Goal: Task Accomplishment & Management: Use online tool/utility

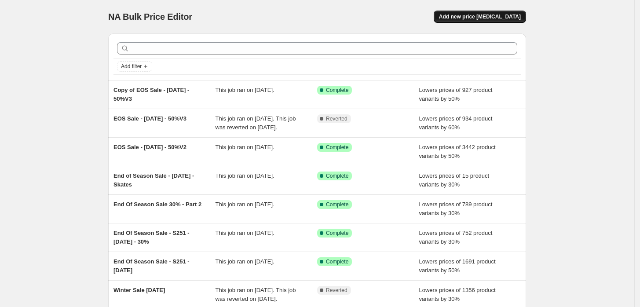
click at [496, 19] on span "Add new price change job" at bounding box center [480, 16] width 82 height 7
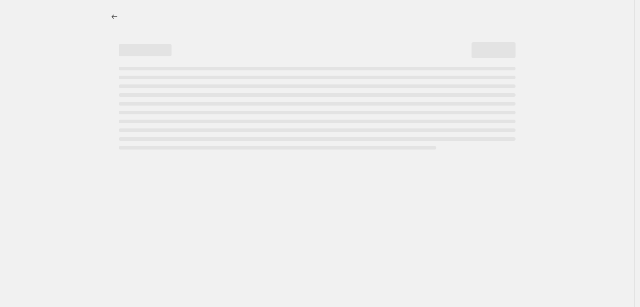
select select "percentage"
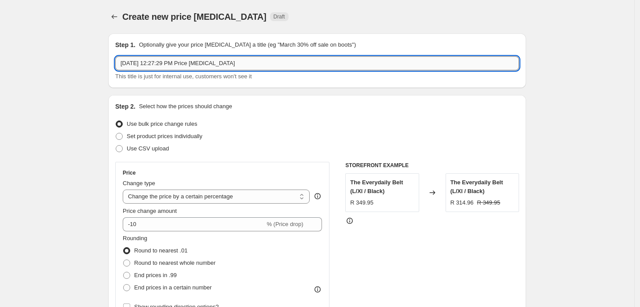
click at [206, 65] on input "Oct 10, 2025, 12:27:29 PM Price change job" at bounding box center [317, 63] width 404 height 14
drag, startPoint x: 245, startPoint y: 66, endPoint x: 80, endPoint y: 71, distance: 165.4
type input "October 25 - 30% Sale"
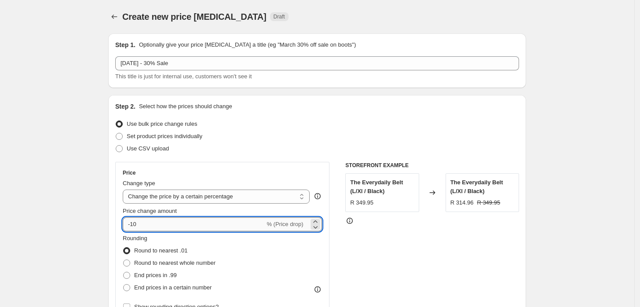
click at [151, 223] on input "-10" at bounding box center [194, 224] width 142 height 14
type input "-1"
type input "-30"
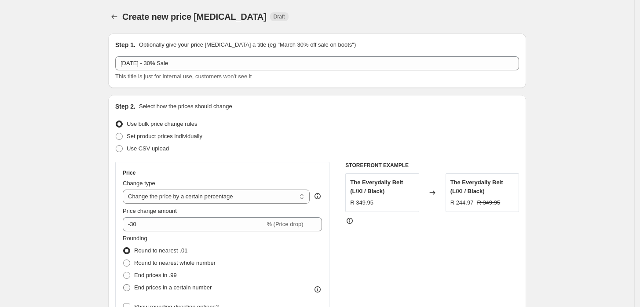
click at [149, 291] on span "End prices in a certain number" at bounding box center [172, 287] width 77 height 7
click at [124, 285] on input "End prices in a certain number" at bounding box center [123, 284] width 0 height 0
radio input "true"
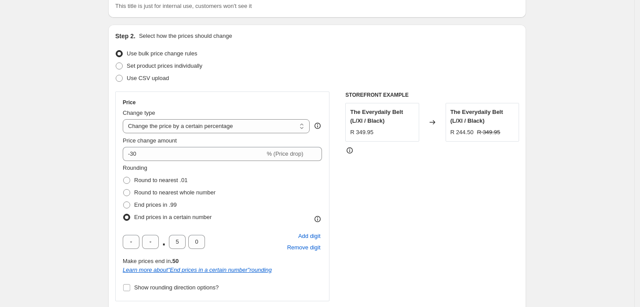
scroll to position [88, 0]
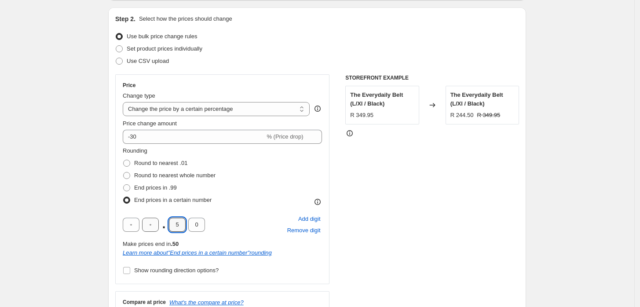
drag, startPoint x: 180, startPoint y: 226, endPoint x: 157, endPoint y: 223, distance: 23.0
click at [159, 226] on div ". 5 0" at bounding box center [164, 225] width 82 height 14
type input "9"
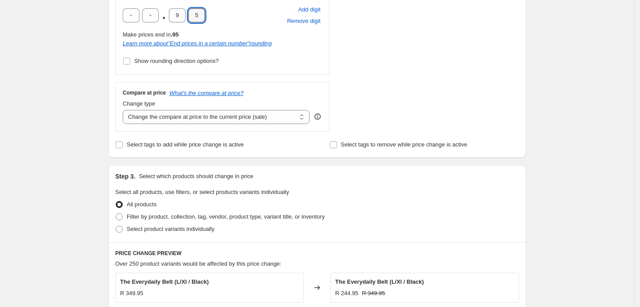
scroll to position [307, 0]
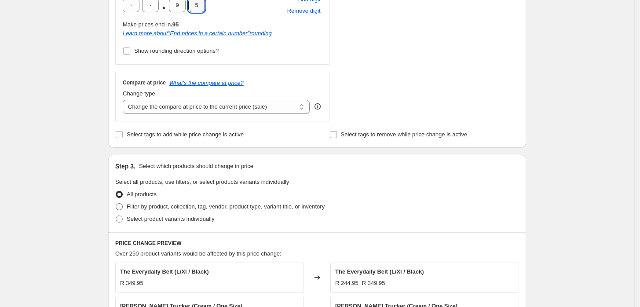
type input "5"
click at [121, 207] on span at bounding box center [119, 206] width 7 height 7
click at [116, 204] on input "Filter by product, collection, tag, vendor, product type, variant title, or inv…" at bounding box center [116, 203] width 0 height 0
radio input "true"
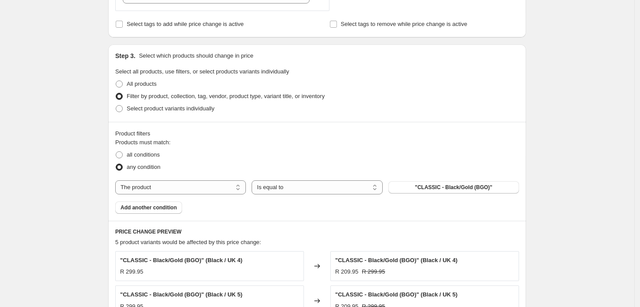
scroll to position [420, 0]
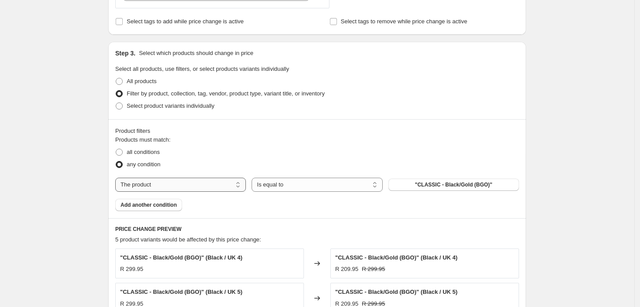
click at [184, 184] on select "The product The product's collection The product's tag The product's vendor The…" at bounding box center [180, 185] width 131 height 14
select select "tag"
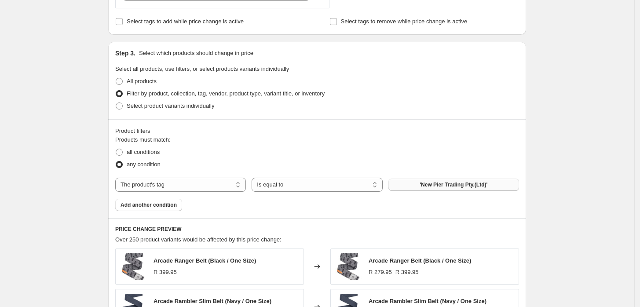
click at [438, 185] on span "'New Pier Trading Pty.(Ltd)'" at bounding box center [454, 184] width 68 height 7
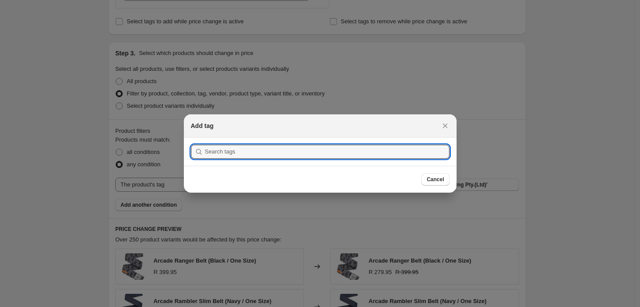
scroll to position [0, 0]
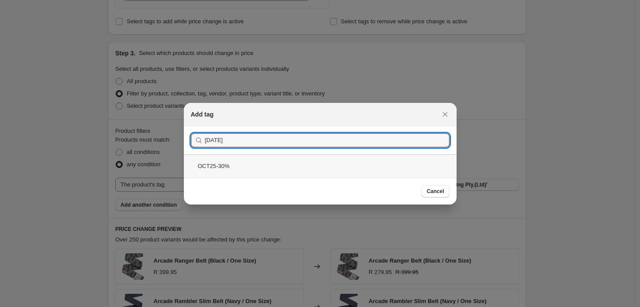
type input "OCT25"
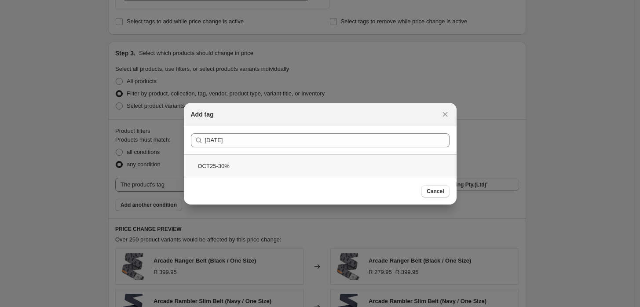
click at [242, 166] on div "OCT25-30%" at bounding box center [320, 165] width 273 height 23
click at [242, 166] on div "Submit OCT25 OCT25-30%" at bounding box center [320, 151] width 273 height 51
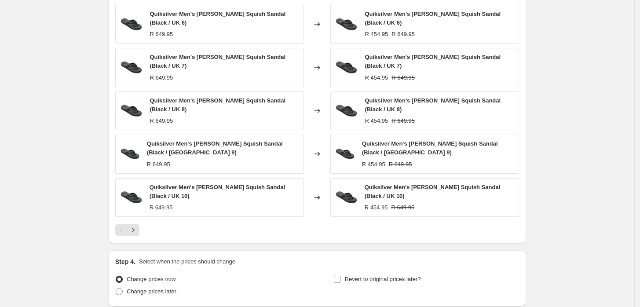
scroll to position [722, 0]
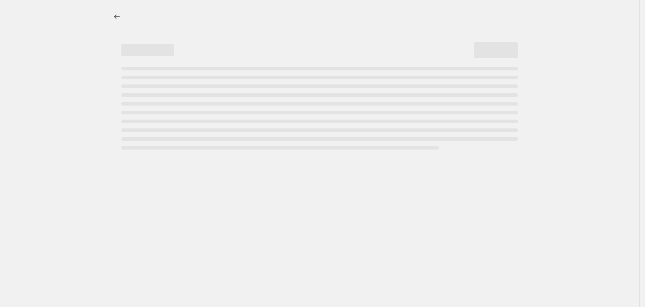
select select "percentage"
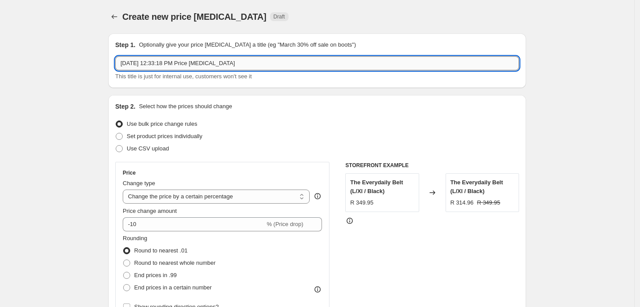
click at [221, 63] on input "Oct 10, 2025, 12:33:18 PM Price change job" at bounding box center [317, 63] width 404 height 14
drag, startPoint x: 257, startPoint y: 61, endPoint x: 120, endPoint y: 67, distance: 137.3
click at [120, 67] on input "Oct 10, 2025, 12:33:18 PM Price changeOCT job" at bounding box center [317, 63] width 404 height 14
type input "C"
type input "[DATE] Sale - 30%"
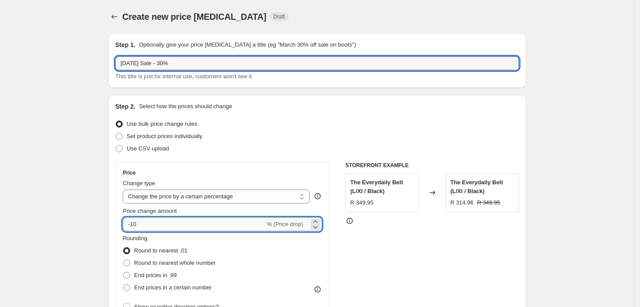
click at [153, 221] on input "-10" at bounding box center [194, 224] width 142 height 14
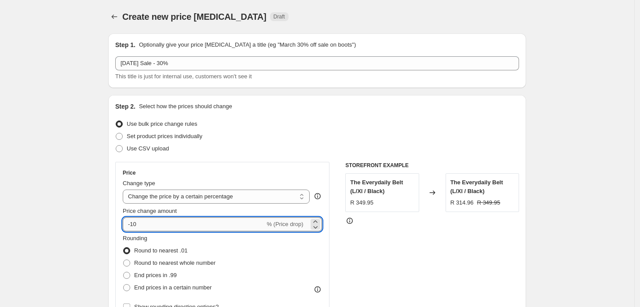
type input "-1"
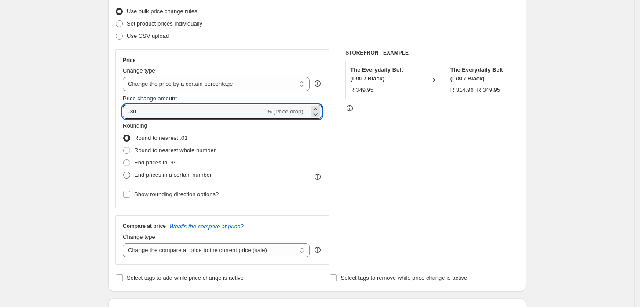
type input "-30"
click at [157, 173] on span "End prices in a certain number" at bounding box center [172, 175] width 77 height 7
click at [124, 172] on input "End prices in a certain number" at bounding box center [123, 172] width 0 height 0
radio input "true"
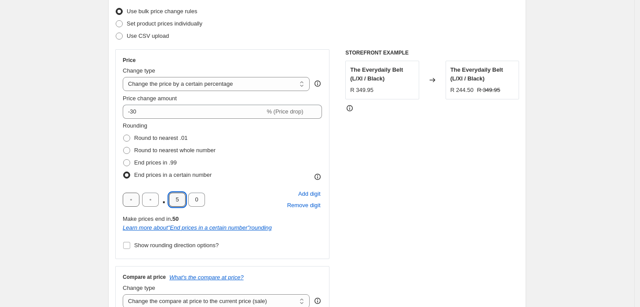
drag, startPoint x: 184, startPoint y: 202, endPoint x: 139, endPoint y: 199, distance: 45.4
click at [139, 199] on div ". 5 0" at bounding box center [164, 200] width 82 height 14
type input "9"
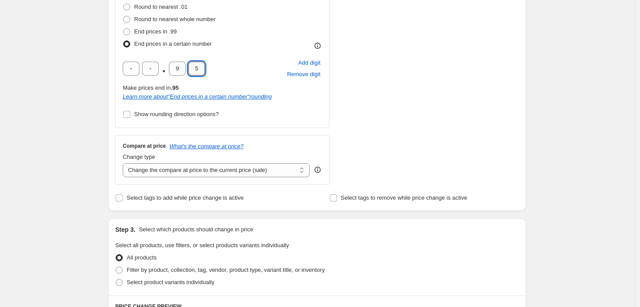
scroll to position [244, 0]
type input "5"
click at [164, 269] on span "Filter by product, collection, tag, vendor, product type, variant title, or inv…" at bounding box center [226, 269] width 198 height 7
click at [116, 266] on input "Filter by product, collection, tag, vendor, product type, variant title, or inv…" at bounding box center [116, 266] width 0 height 0
radio input "true"
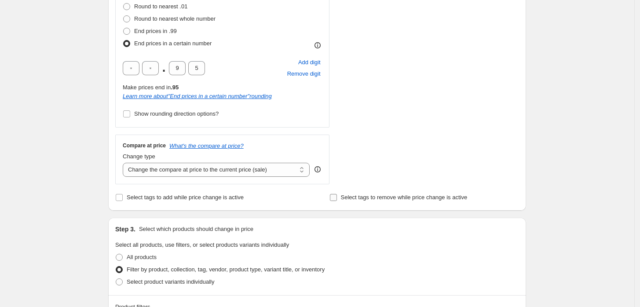
scroll to position [343, 0]
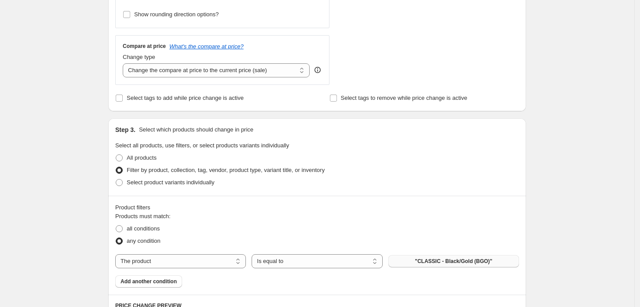
click at [449, 265] on button ""CLASSIC - Black/Gold (BGO)"" at bounding box center [453, 261] width 131 height 12
click at [179, 263] on select "The product The product's collection The product's tag The product's vendor The…" at bounding box center [180, 261] width 131 height 14
select select "tag"
click at [461, 261] on span "'New Pier Trading Pty.(Ltd)'" at bounding box center [454, 261] width 68 height 7
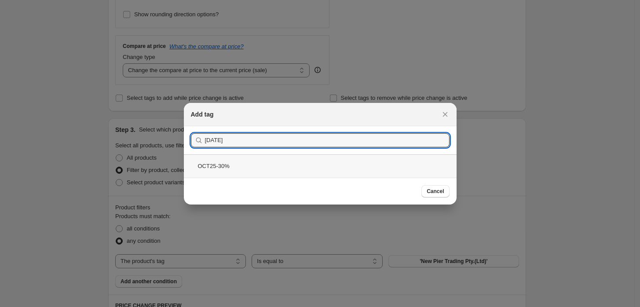
type input "OCT25"
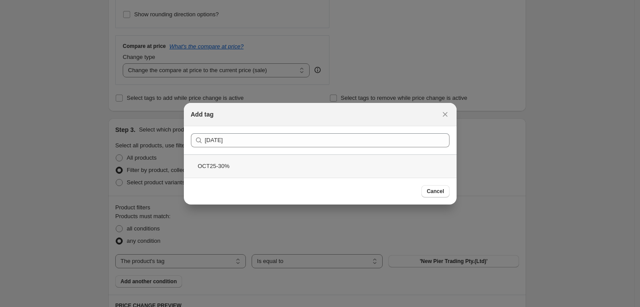
click at [217, 166] on div "OCT25-30%" at bounding box center [320, 165] width 273 height 23
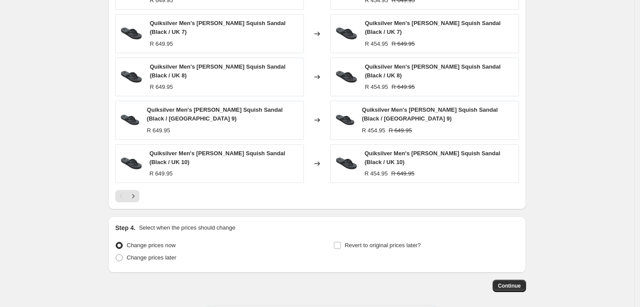
scroll to position [722, 0]
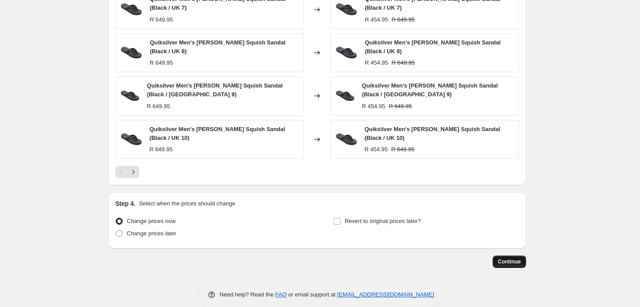
click at [514, 255] on button "Continue" at bounding box center [509, 261] width 33 height 12
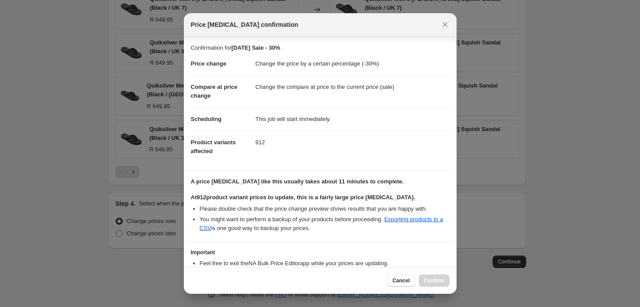
scroll to position [57, 0]
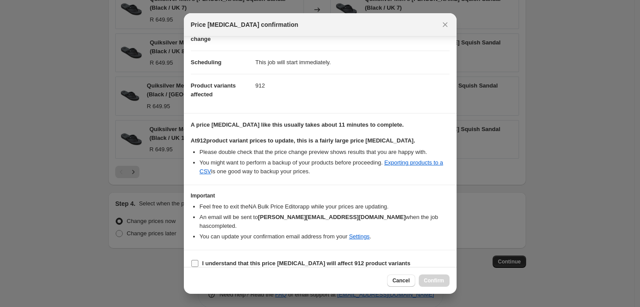
click at [197, 260] on input "I understand that this price change job will affect 912 product variants" at bounding box center [194, 263] width 7 height 7
checkbox input "true"
click at [438, 281] on span "Confirm" at bounding box center [434, 280] width 20 height 7
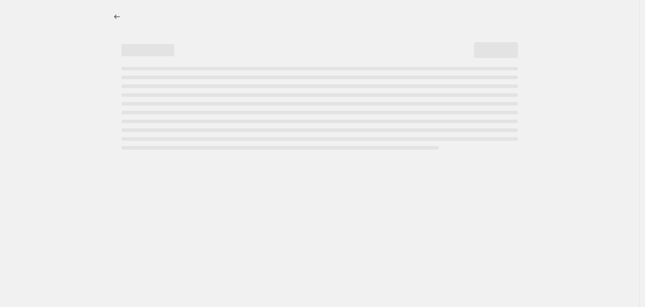
select select "percentage"
select select "tag"
